Goal: Information Seeking & Learning: Learn about a topic

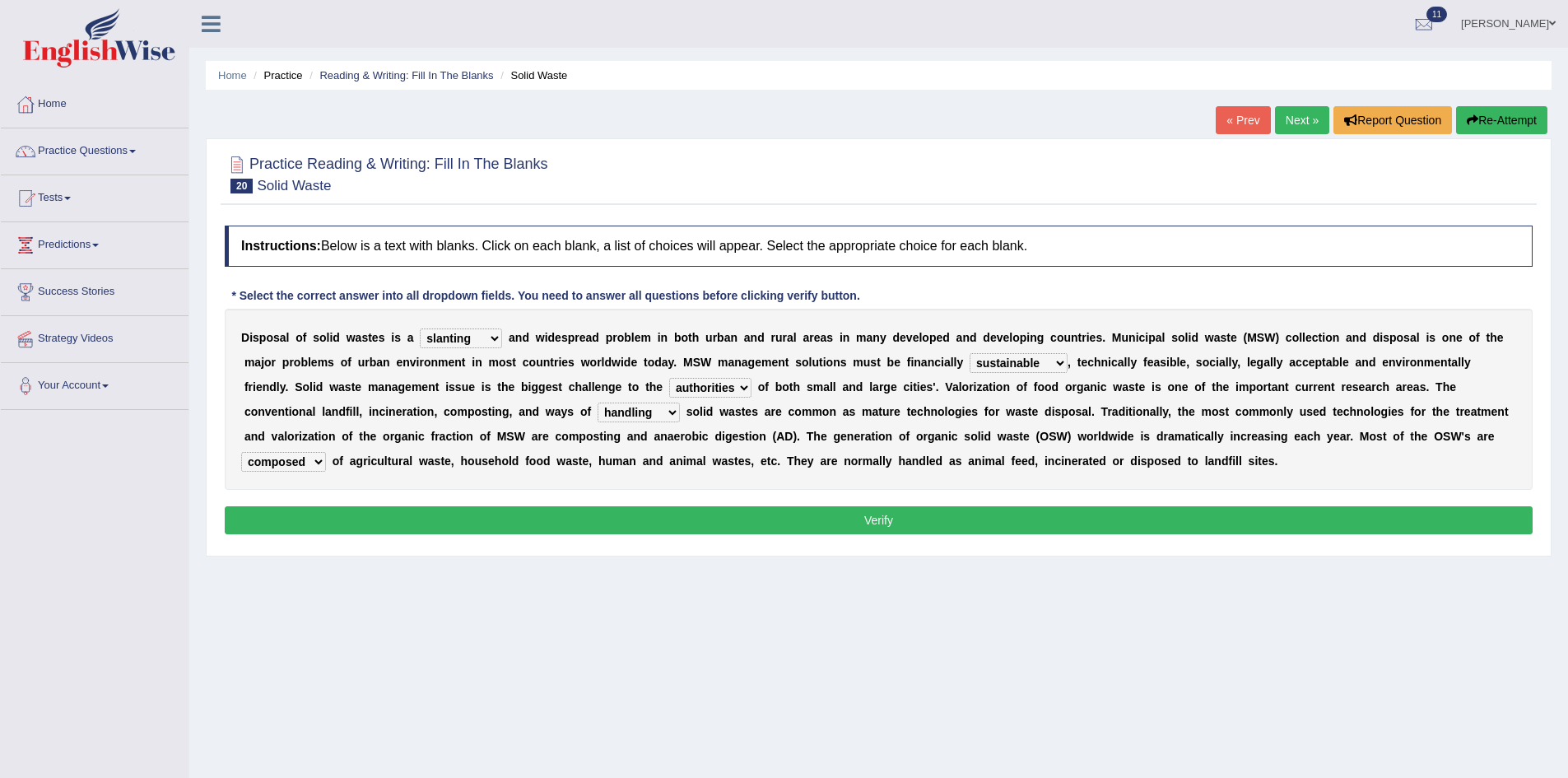
select select "slanting"
select select "sustainable"
select select "authorities"
select select "handling"
select select "composed"
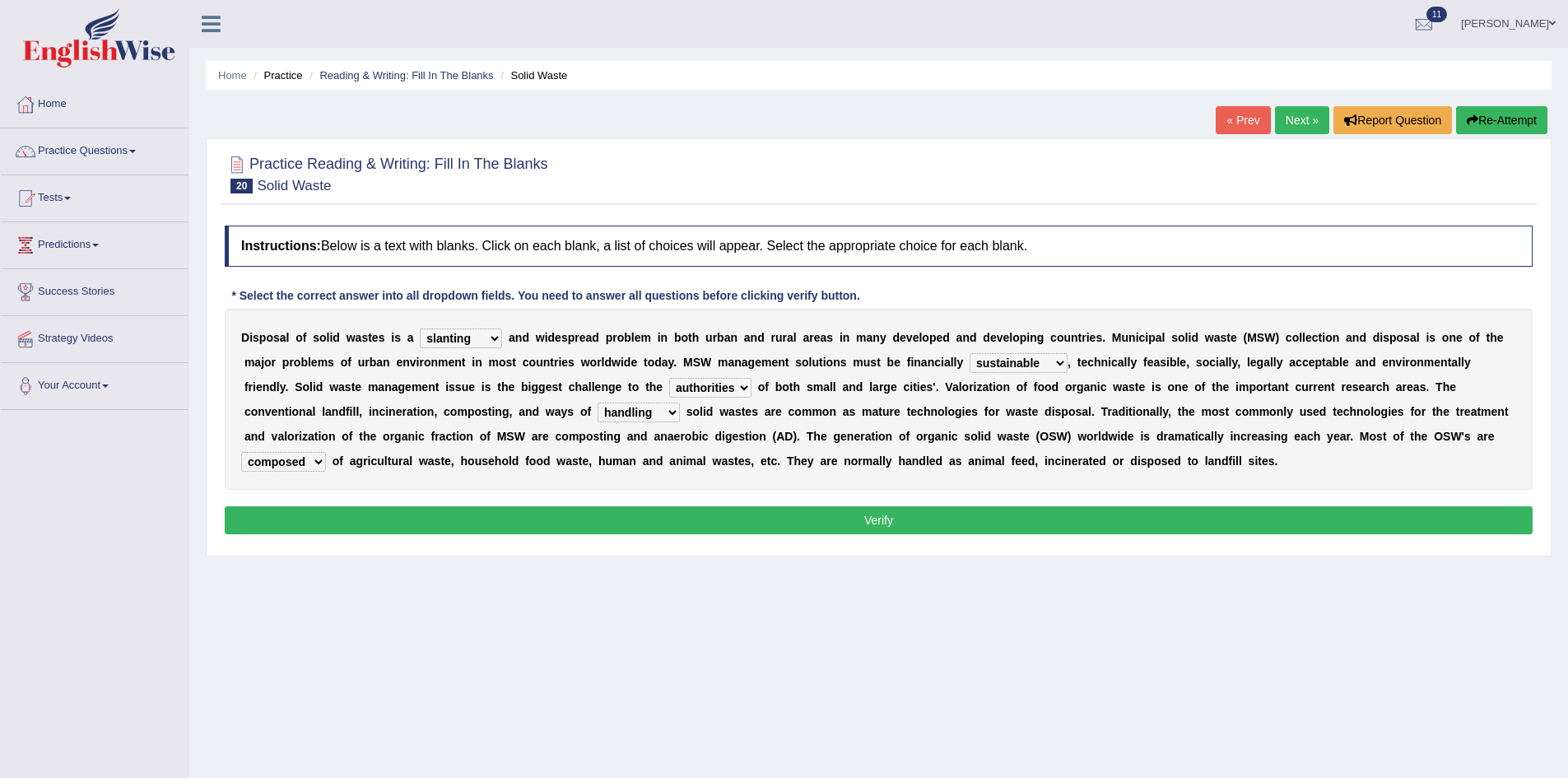
click at [910, 525] on button "Verify" at bounding box center [879, 520] width 1308 height 28
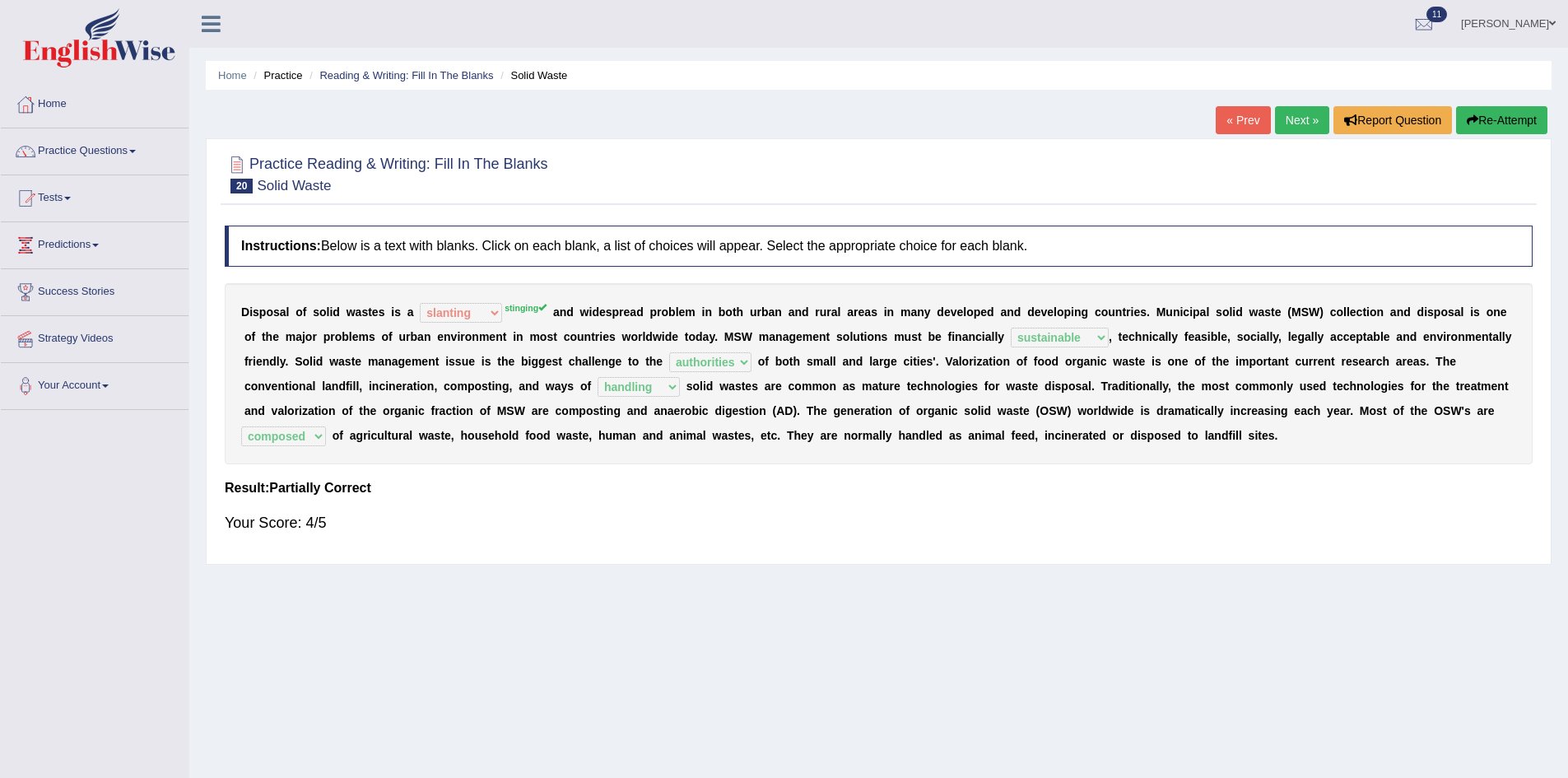
click at [1287, 120] on link "Next »" at bounding box center [1302, 120] width 55 height 28
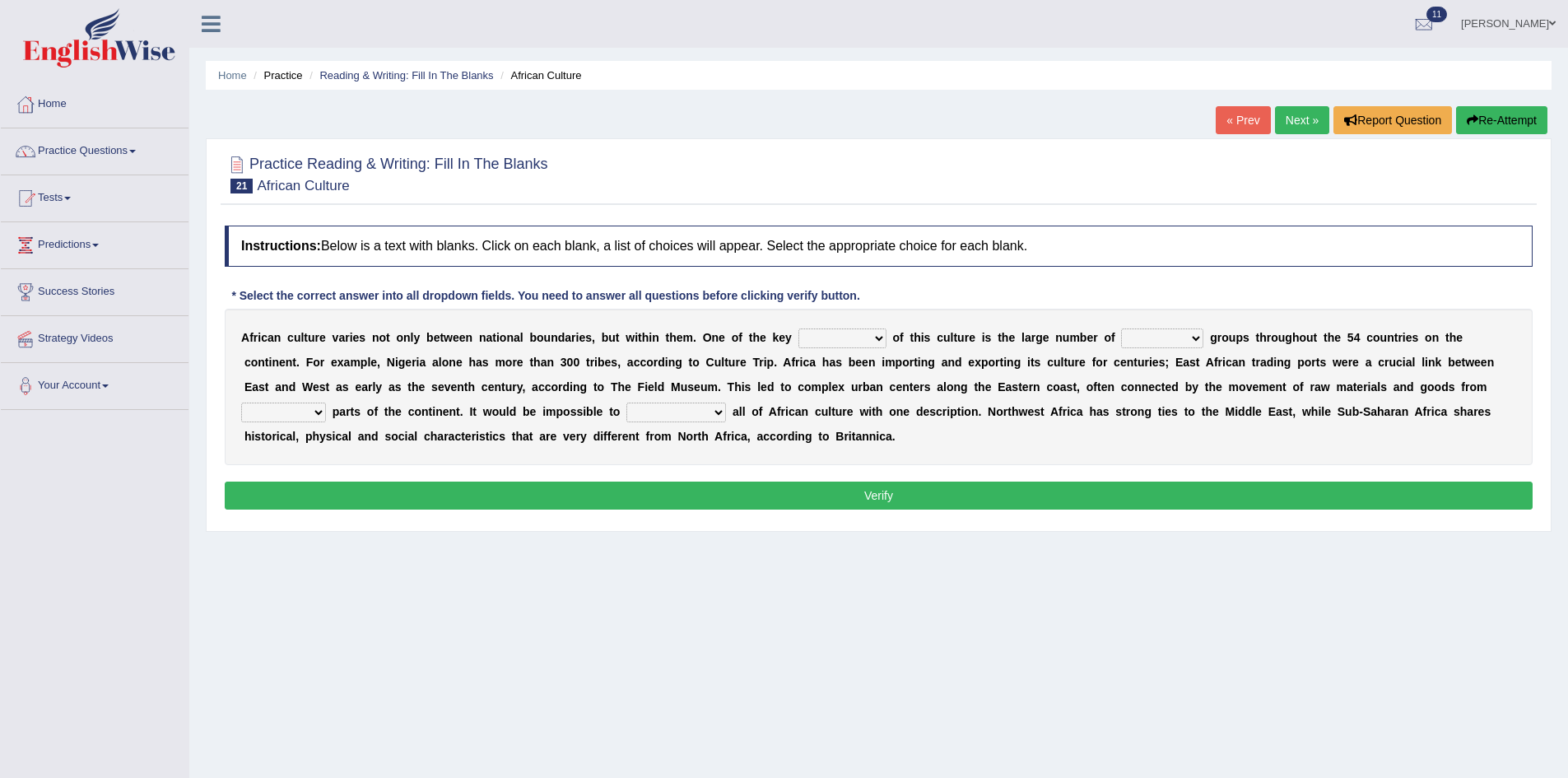
click at [870, 335] on select "conjectures features issues doubts" at bounding box center [842, 338] width 88 height 20
select select "features"
click at [798, 328] on select "conjectures features issues doubts" at bounding box center [842, 338] width 88 height 20
click at [1184, 344] on select "ethic ethnic eugenic epic" at bounding box center [1162, 338] width 82 height 20
select select "ethnic"
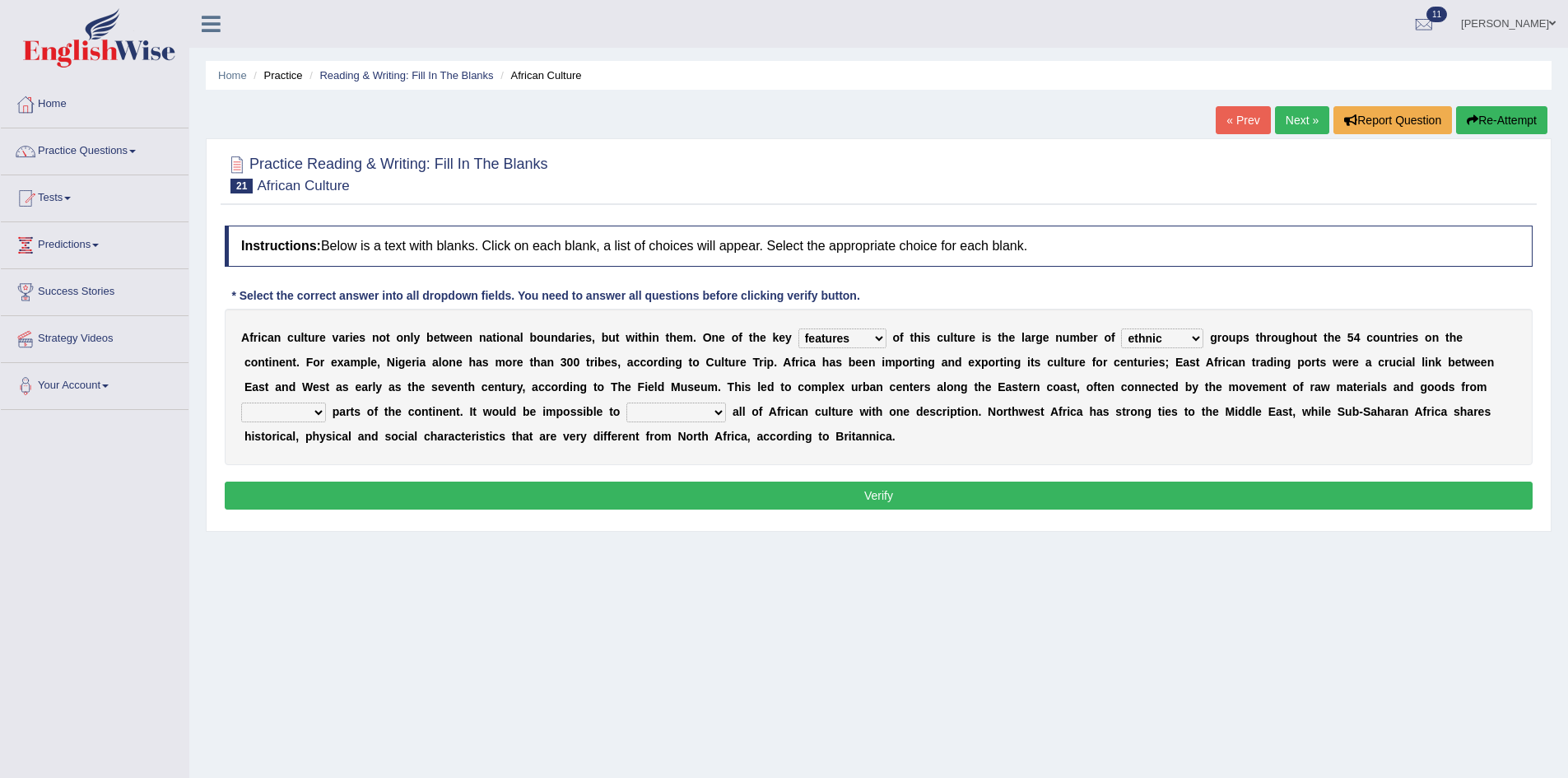
click at [1122, 328] on select "ethic ethnic eugenic epic" at bounding box center [1162, 338] width 82 height 20
click at [314, 419] on select "forelocked interlocked unlocked landlocked" at bounding box center [283, 413] width 84 height 20
click at [654, 410] on select "characterize conceptualize symbolize synthesize" at bounding box center [676, 413] width 99 height 20
select select "conceptualize"
click at [627, 403] on select "characterize conceptualize symbolize synthesize" at bounding box center [676, 413] width 99 height 20
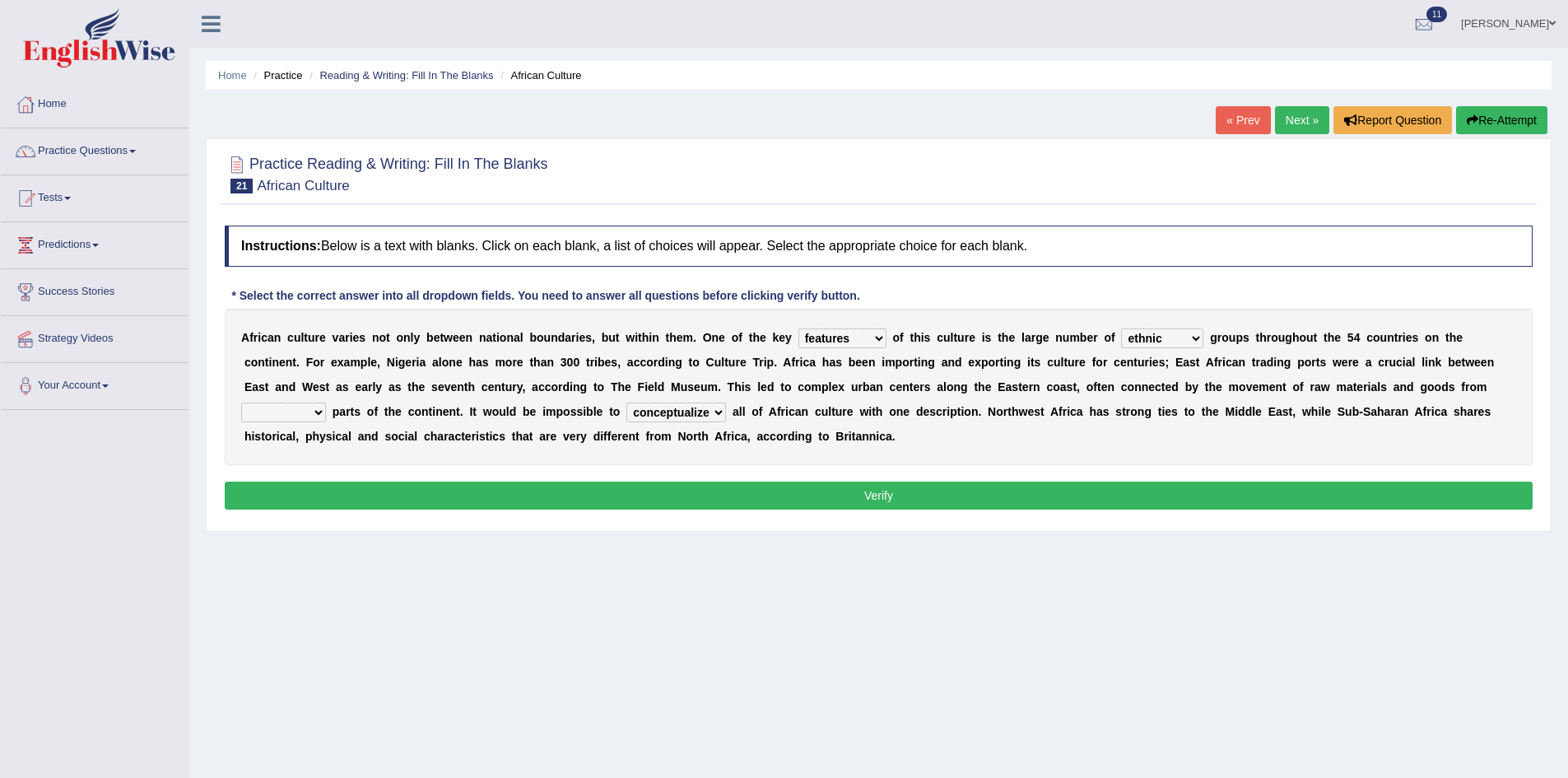
click at [319, 411] on select "forelocked interlocked unlocked landlocked" at bounding box center [283, 413] width 84 height 20
select select "interlocked"
click at [241, 403] on select "forelocked interlocked unlocked landlocked" at bounding box center [283, 413] width 84 height 20
click at [333, 485] on button "Verify" at bounding box center [879, 496] width 1308 height 28
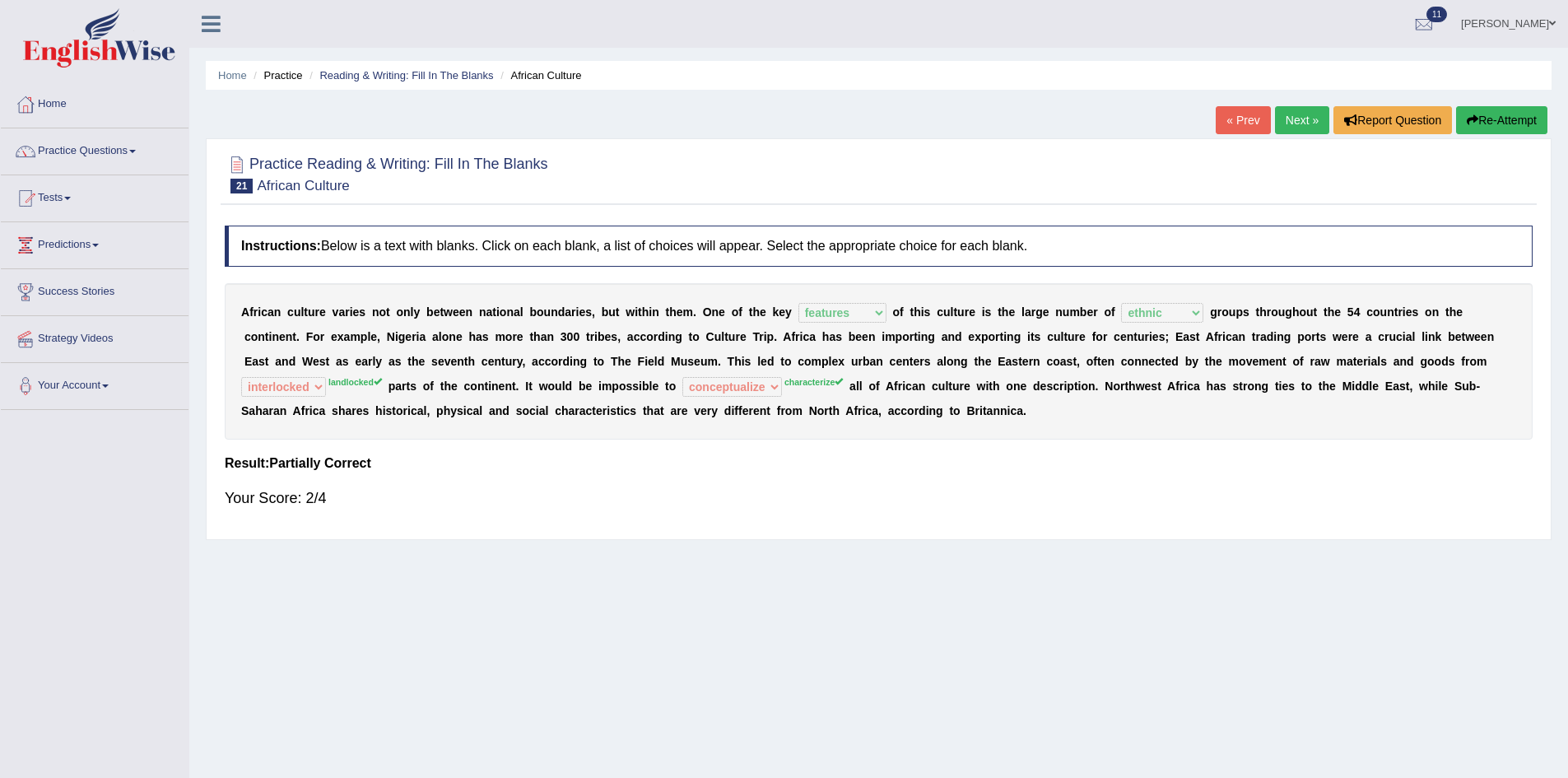
click at [1519, 113] on button "Re-Attempt" at bounding box center [1502, 120] width 91 height 28
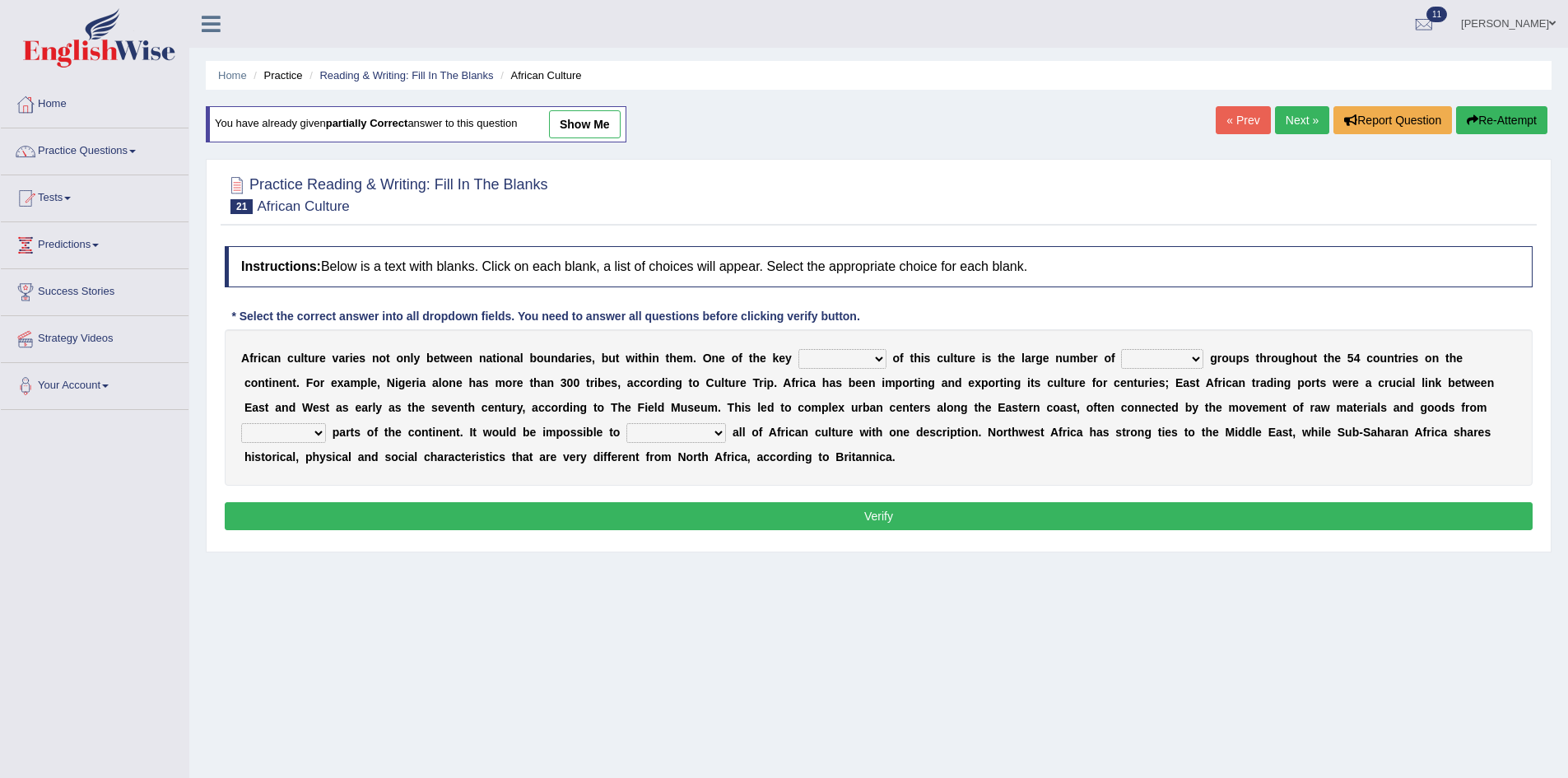
click at [850, 351] on select "conjectures features issues doubts" at bounding box center [842, 359] width 88 height 20
click at [798, 349] on select "conjectures features issues doubts" at bounding box center [842, 359] width 88 height 20
click at [860, 355] on select "conjectures features issues doubts" at bounding box center [842, 359] width 88 height 20
select select "features"
click at [798, 349] on select "conjectures features issues doubts" at bounding box center [842, 359] width 88 height 20
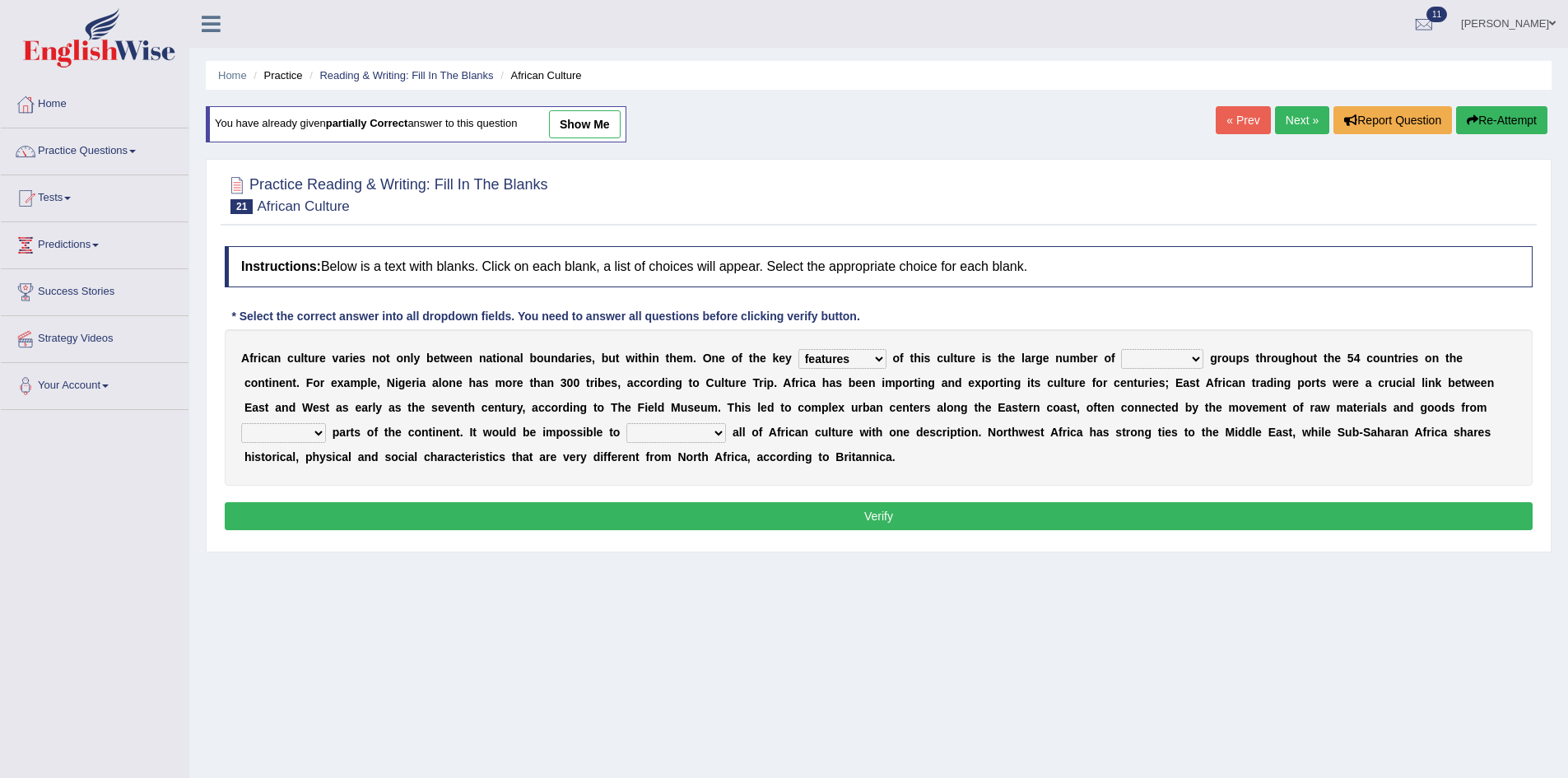
click at [1170, 359] on select "ethic ethnic eugenic epic" at bounding box center [1162, 359] width 82 height 20
select select "ethnic"
click at [1122, 349] on select "ethic ethnic eugenic epic" at bounding box center [1162, 359] width 82 height 20
click at [300, 442] on select "forelocked interlocked unlocked landlocked" at bounding box center [283, 434] width 84 height 20
select select "landlocked"
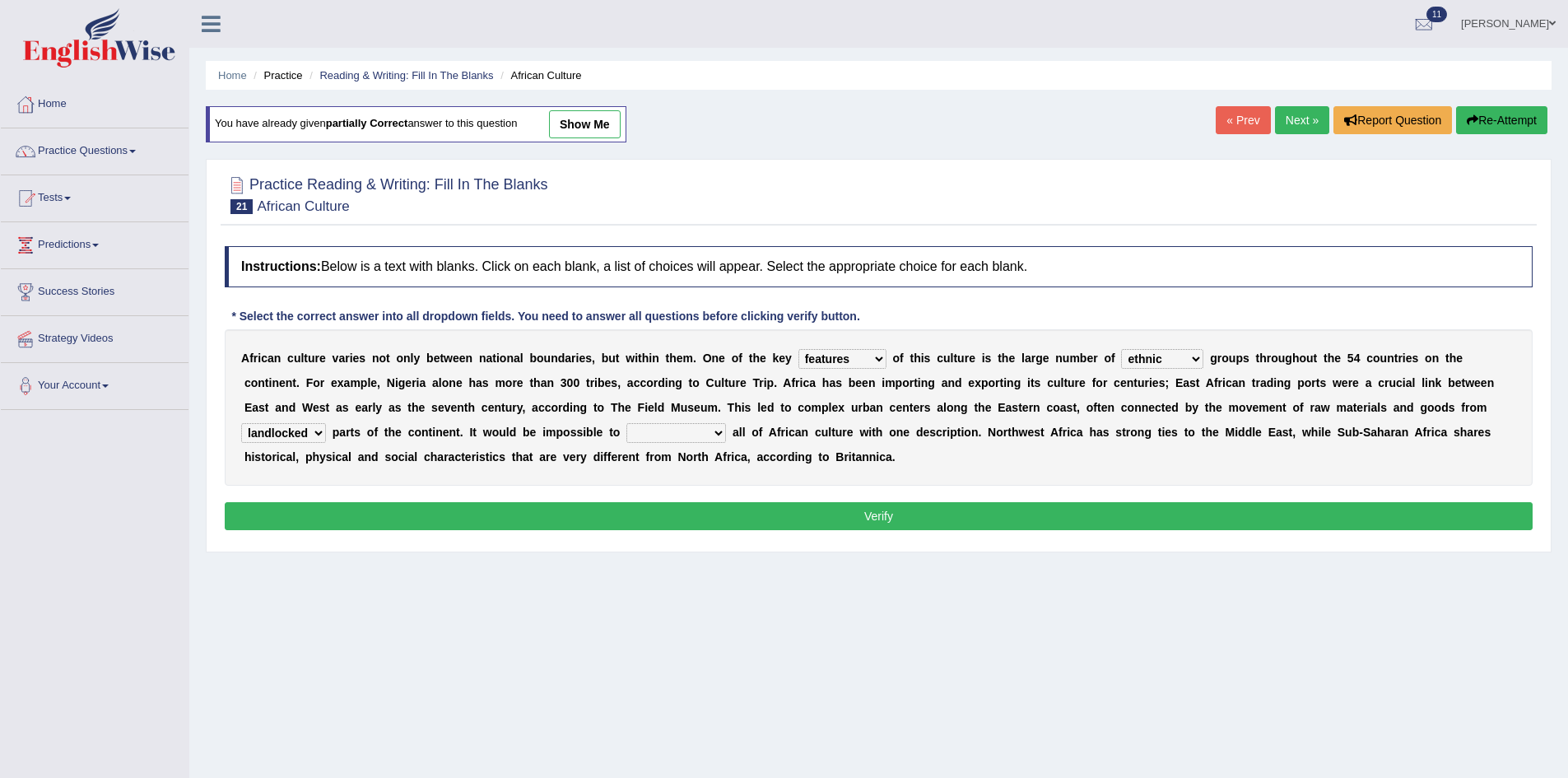
click at [241, 424] on select "forelocked interlocked unlocked landlocked" at bounding box center [283, 434] width 84 height 20
click at [684, 432] on select "characterize conceptualize symbolize synthesize" at bounding box center [676, 434] width 99 height 20
select select "characterize"
click at [627, 424] on select "characterize conceptualize symbolize synthesize" at bounding box center [676, 434] width 99 height 20
click at [708, 518] on button "Verify" at bounding box center [879, 516] width 1308 height 28
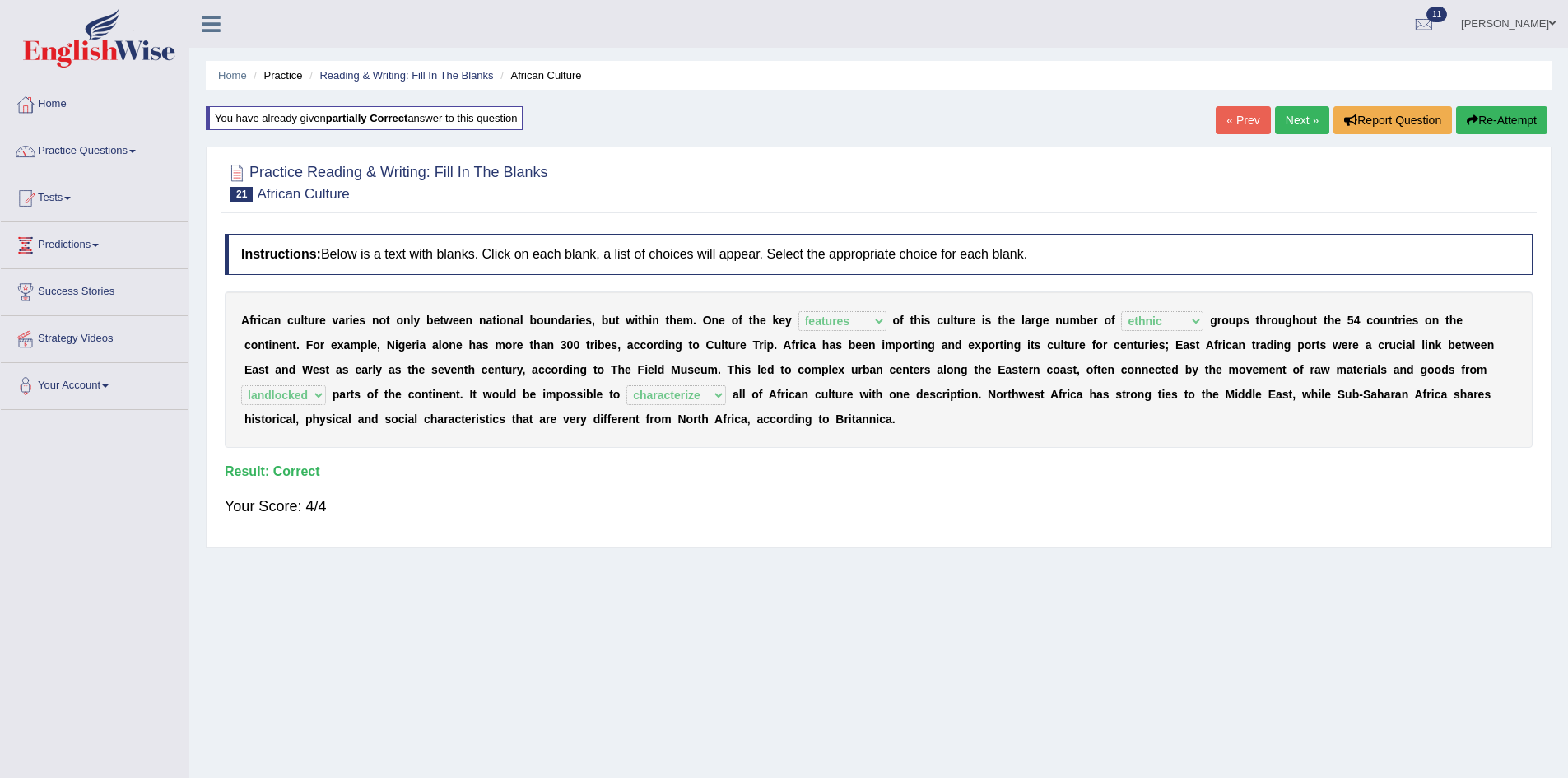
click at [1276, 123] on link "Next »" at bounding box center [1302, 120] width 55 height 28
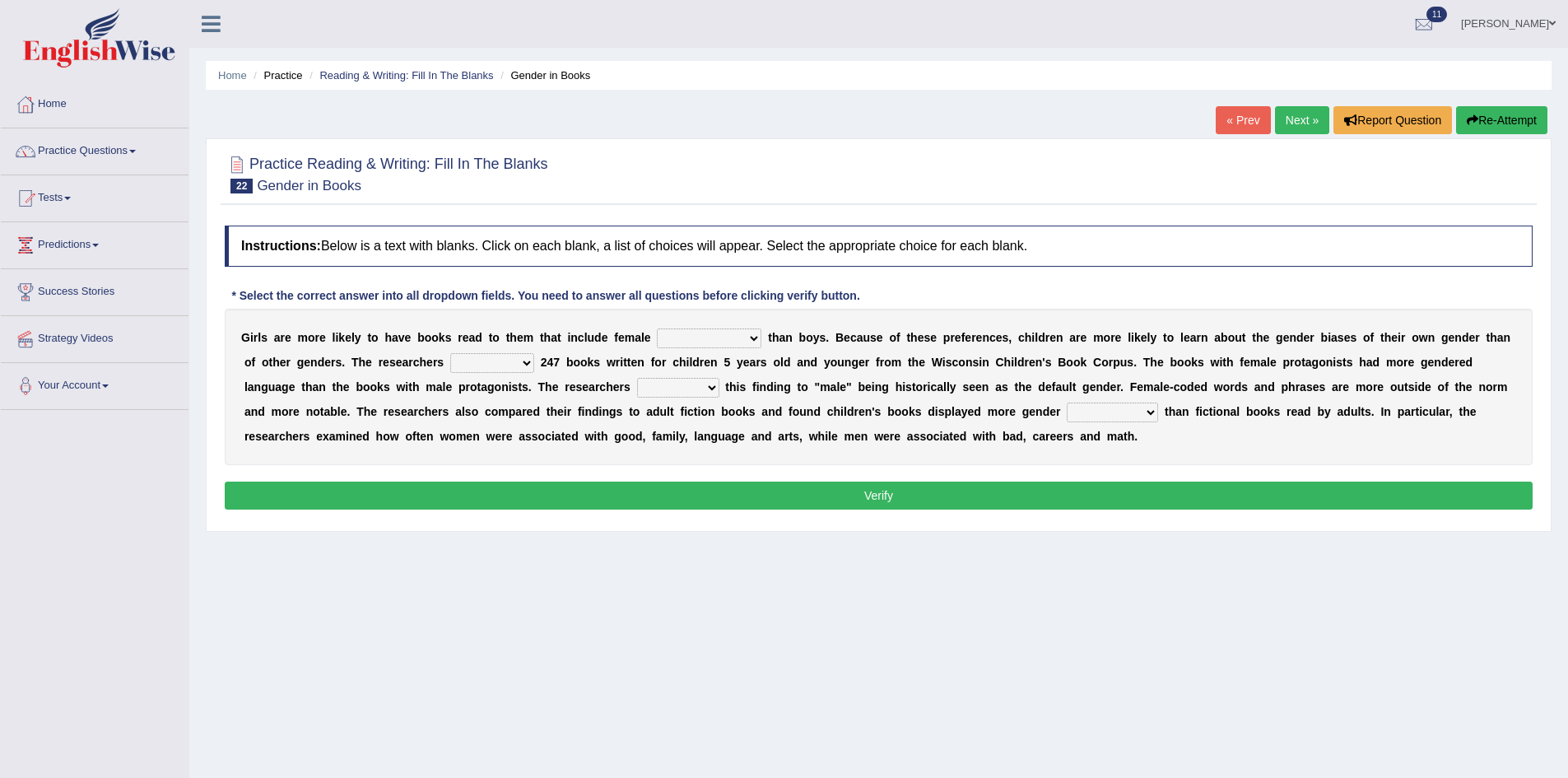
click at [732, 340] on select "protagonists cosmogonists agonists expressionists" at bounding box center [708, 338] width 104 height 20
select select "protagonists"
click at [657, 328] on select "protagonists cosmogonists agonists expressionists" at bounding box center [708, 338] width 104 height 20
click at [482, 361] on select "hydrolyzed paralyzed catalyzed analyzed" at bounding box center [492, 363] width 84 height 20
select select "analyzed"
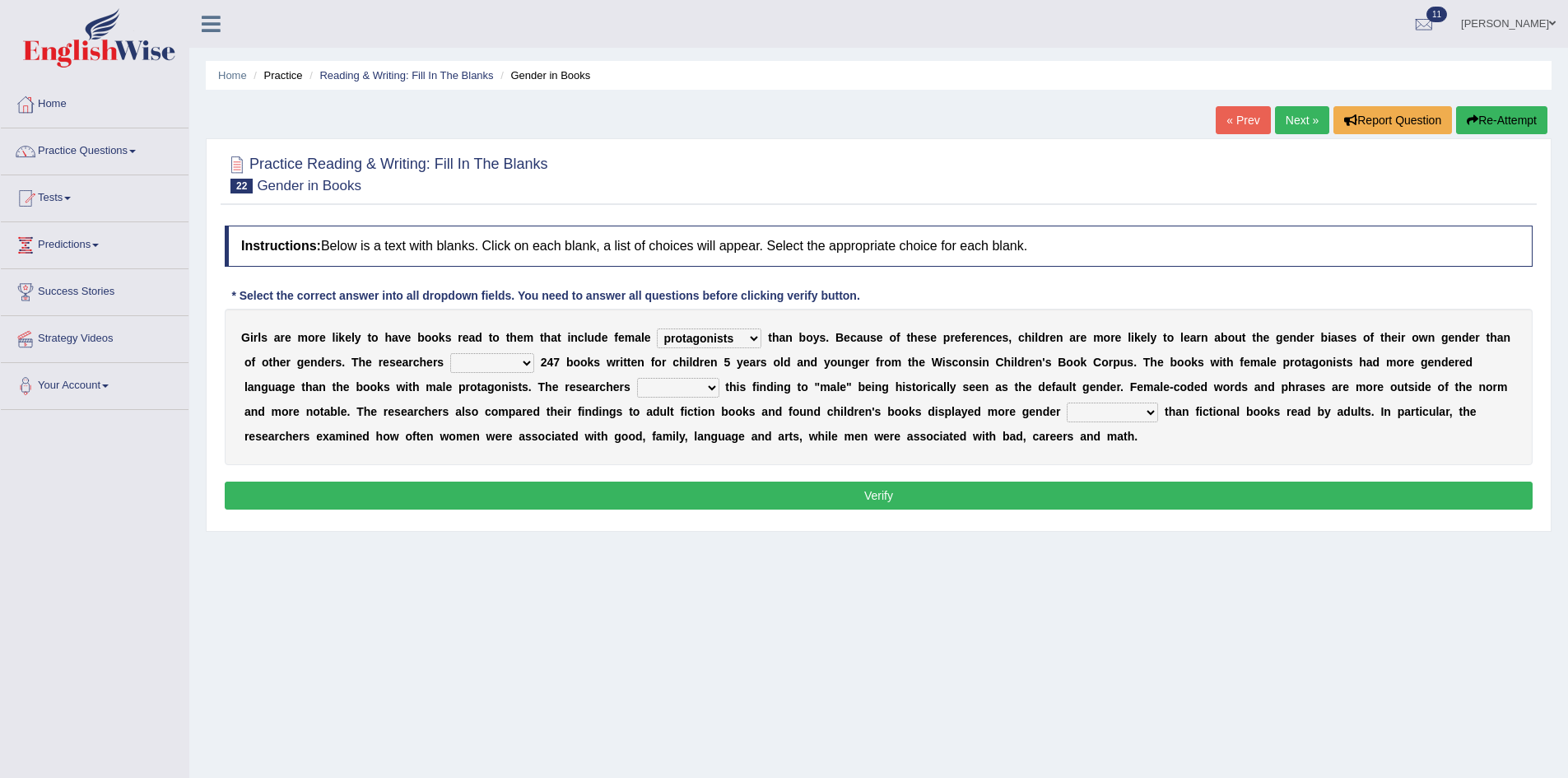
click at [450, 353] on select "hydrolyzed paralyzed catalyzed analyzed" at bounding box center [492, 363] width 84 height 20
click at [709, 392] on select "contribute tribute distribute attribute" at bounding box center [677, 388] width 82 height 20
click at [914, 455] on div "G i r l s a r e m o r e l i k e l y t o h a v e b o o k s r e a d t o t h e m t…" at bounding box center [879, 387] width 1308 height 157
click at [1131, 410] on select "stereotypes teletypes prototypes electrotypes" at bounding box center [1113, 413] width 91 height 20
select select "prototypes"
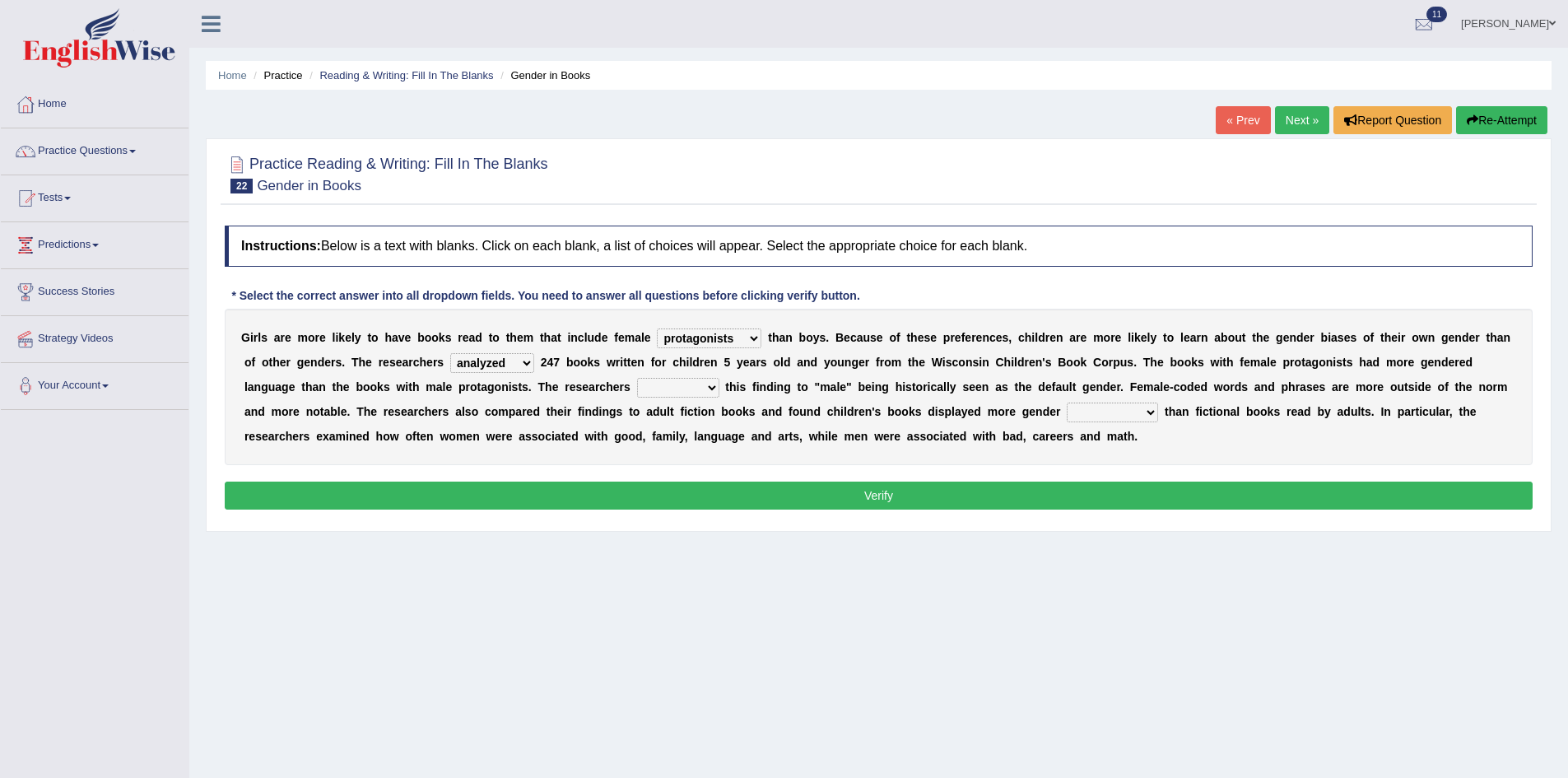
click at [1067, 403] on select "stereotypes teletypes prototypes electrotypes" at bounding box center [1113, 413] width 91 height 20
click at [700, 395] on select "contribute tribute distribute attribute" at bounding box center [677, 388] width 82 height 20
click at [749, 341] on select "protagonists cosmogonists agonists expressionists" at bounding box center [708, 338] width 104 height 20
click at [718, 471] on div "Instructions: Below is a text with blanks. Click on each blank, a list of choic…" at bounding box center [878, 370] width 1316 height 306
click at [677, 382] on select "contribute tribute distribute attribute" at bounding box center [677, 388] width 82 height 20
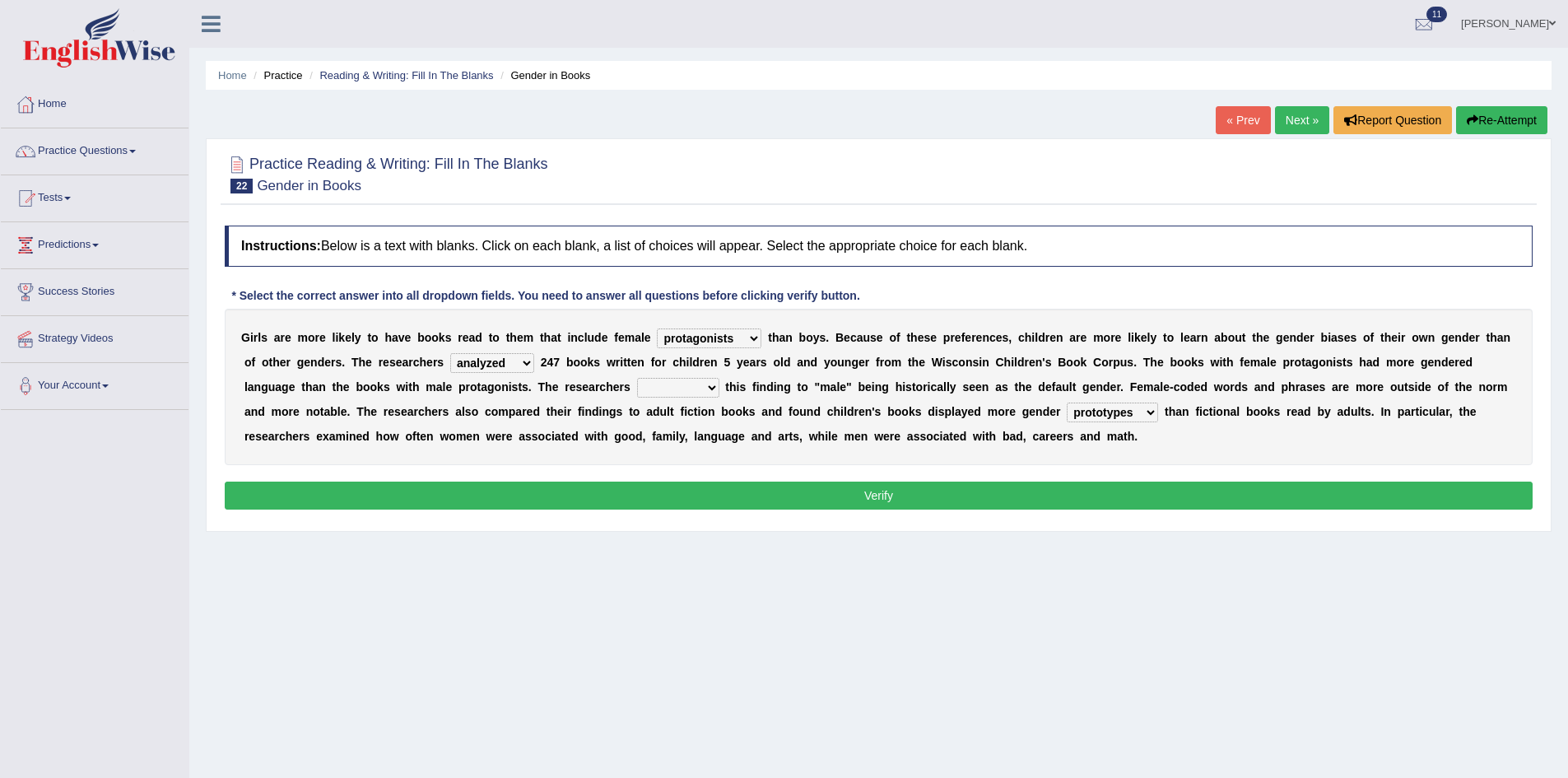
select select "attribute"
click at [637, 378] on select "contribute tribute distribute attribute" at bounding box center [677, 388] width 82 height 20
click at [695, 487] on button "Verify" at bounding box center [879, 496] width 1308 height 28
